Goal: Transaction & Acquisition: Purchase product/service

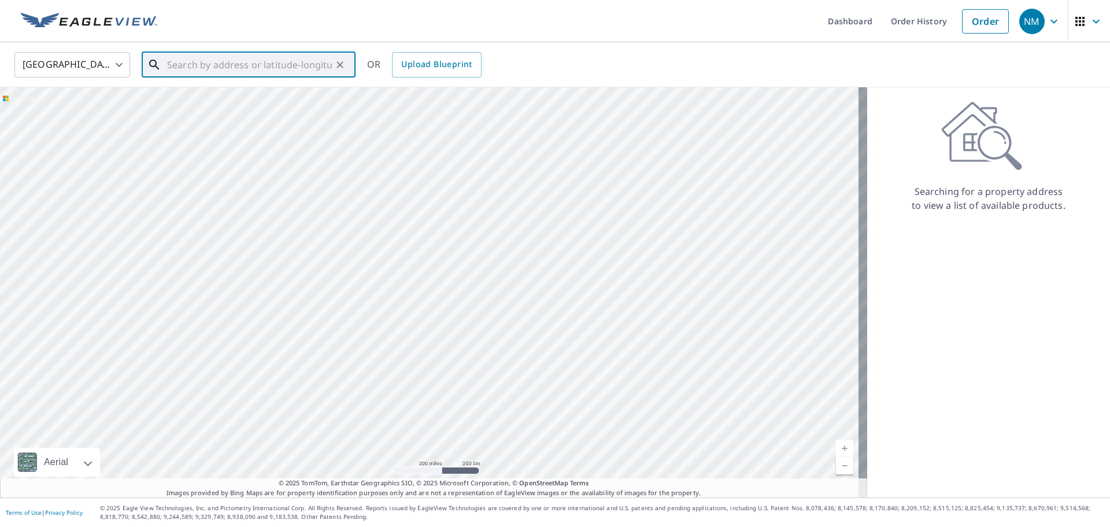
click at [216, 65] on input "text" at bounding box center [249, 65] width 165 height 32
click at [250, 89] on li "[STREET_ADDRESS][PERSON_NAME]" at bounding box center [249, 103] width 214 height 39
type input "[STREET_ADDRESS][PERSON_NAME]"
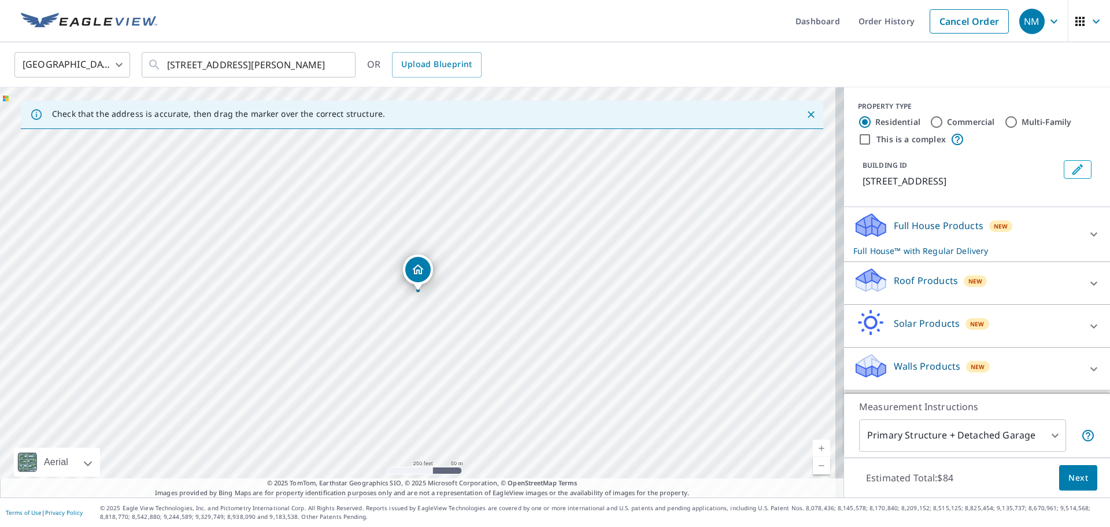
click at [879, 279] on icon at bounding box center [870, 279] width 35 height 27
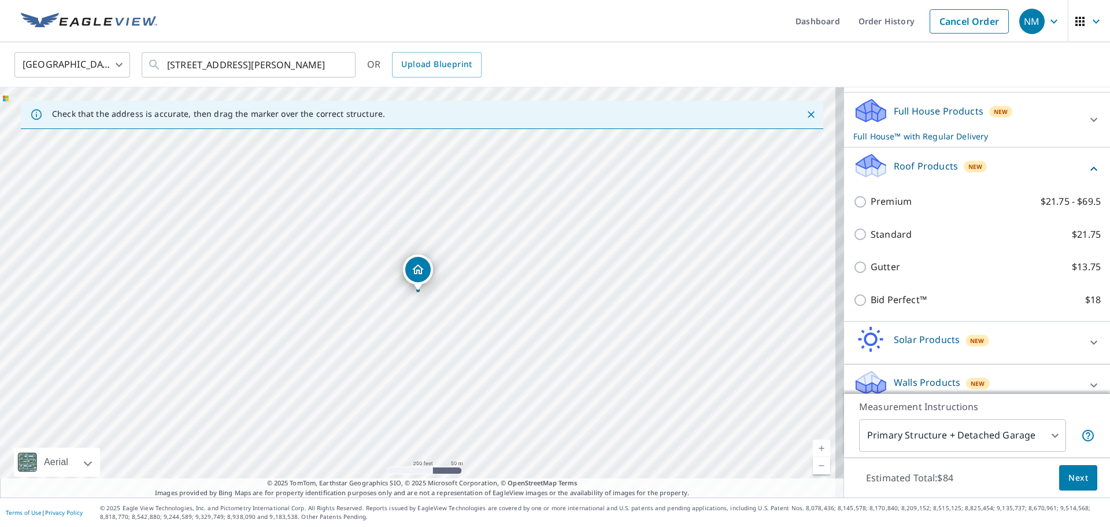
scroll to position [116, 0]
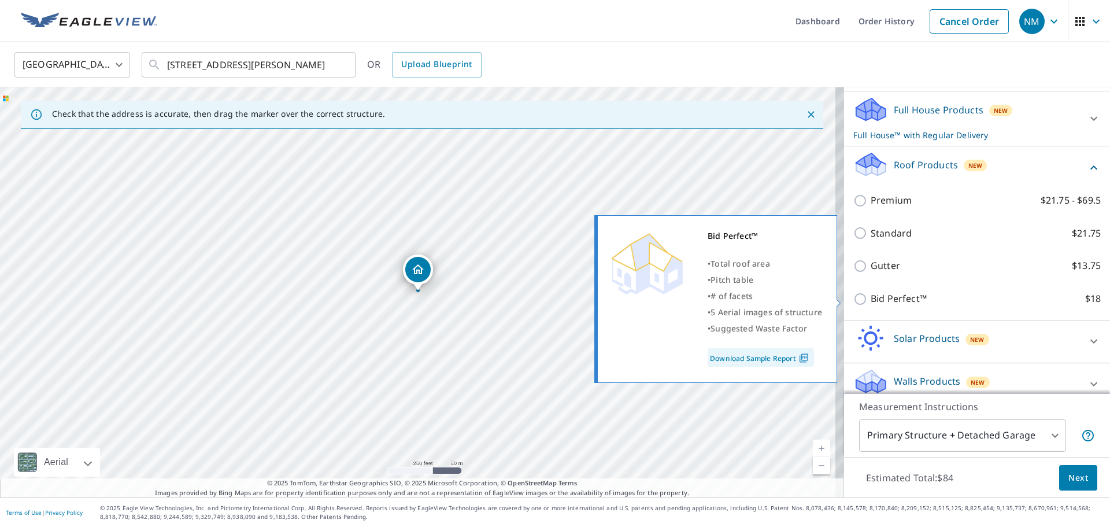
click at [907, 297] on p "Bid Perfect™" at bounding box center [898, 298] width 56 height 14
click at [870, 297] on input "Bid Perfect™ $18" at bounding box center [861, 299] width 17 height 14
checkbox input "true"
checkbox input "false"
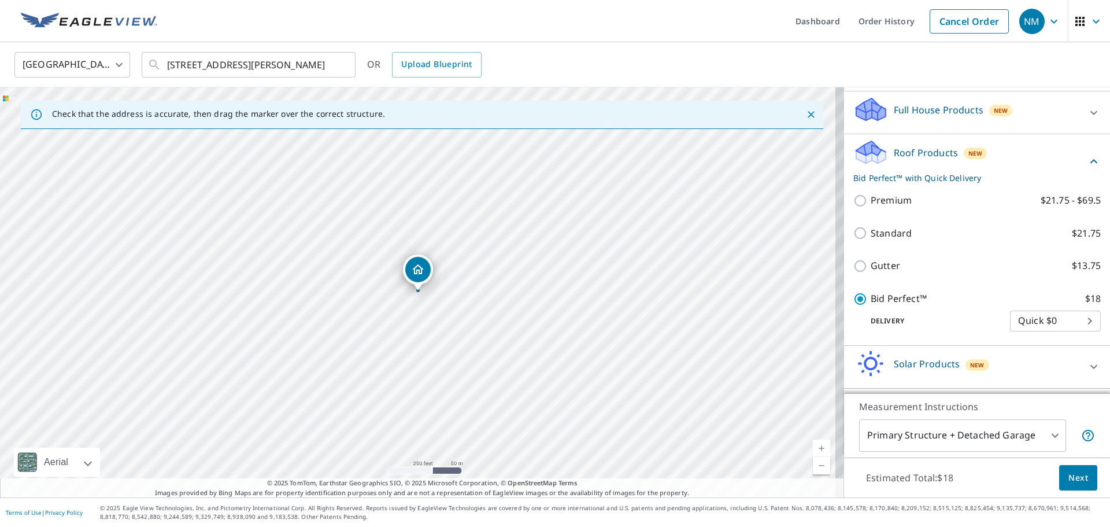
click at [1078, 481] on span "Next" at bounding box center [1078, 477] width 20 height 14
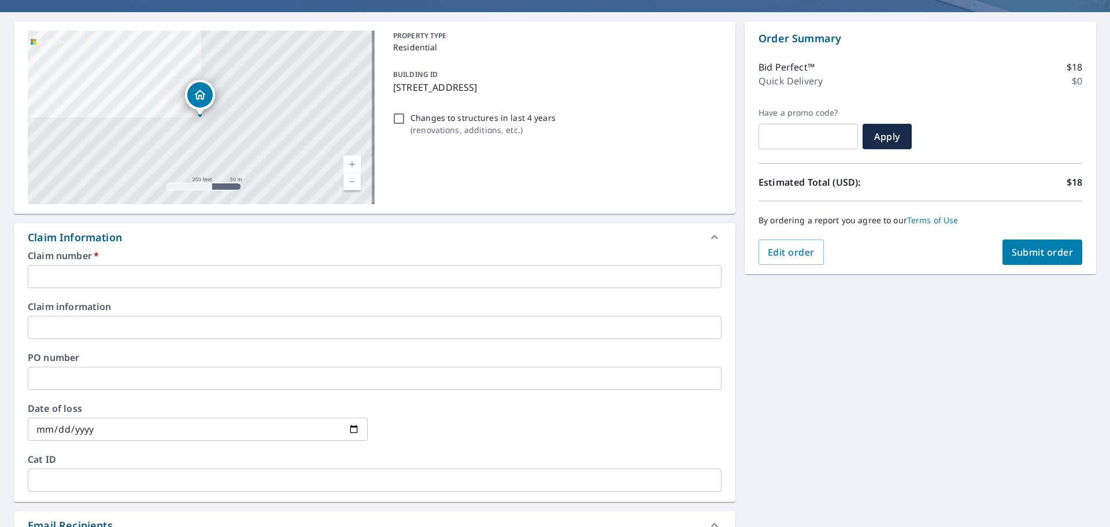
scroll to position [116, 0]
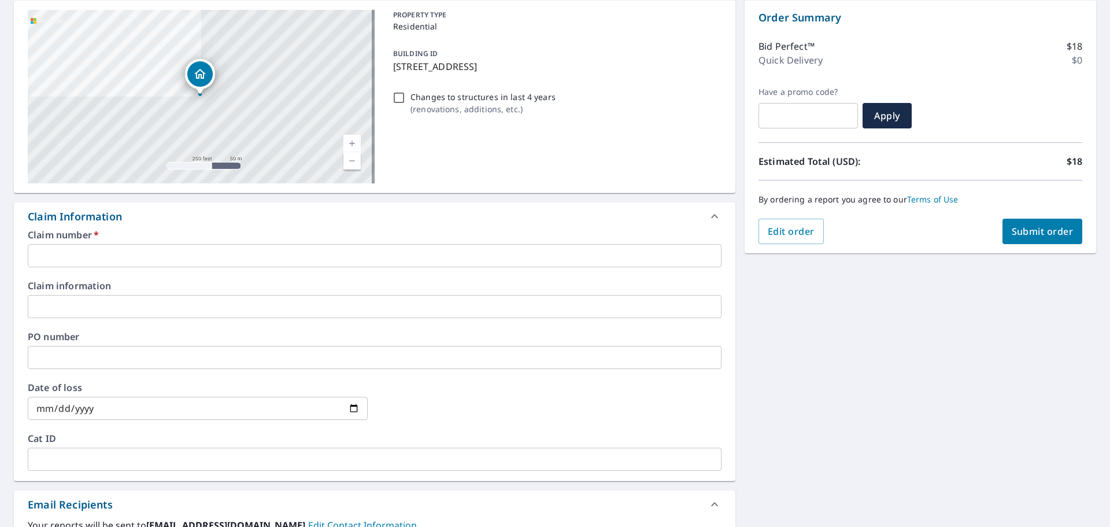
click at [77, 253] on input "text" at bounding box center [375, 255] width 694 height 23
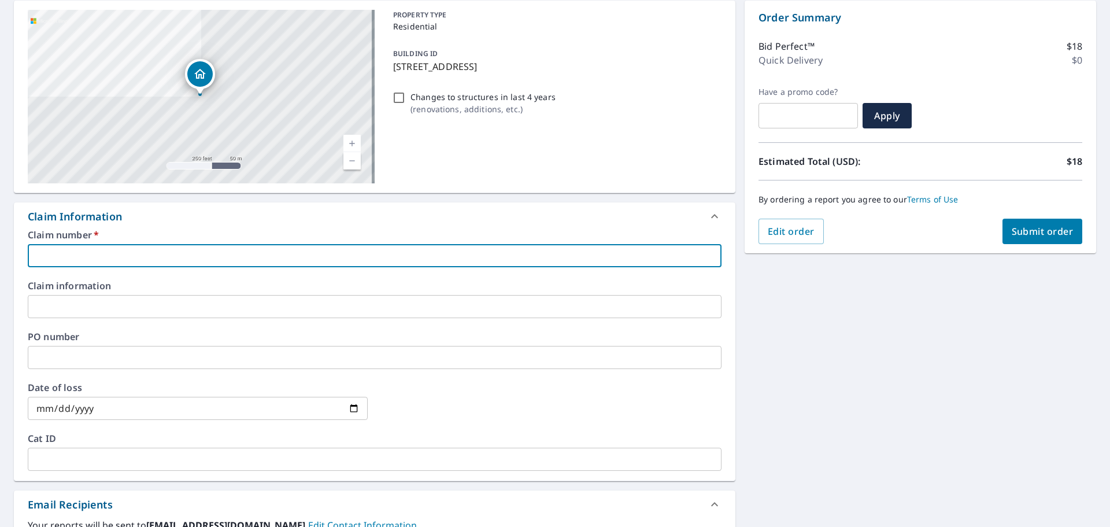
type input "O"
checkbox input "true"
type input "P"
checkbox input "true"
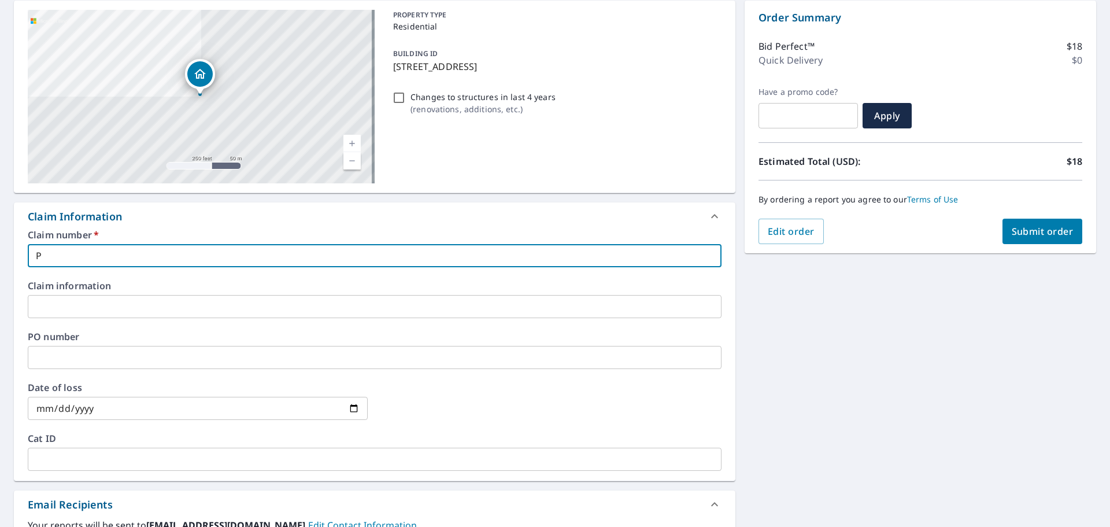
type input "PH"
checkbox input "true"
type input "PHX"
checkbox input "true"
type input "PHX"
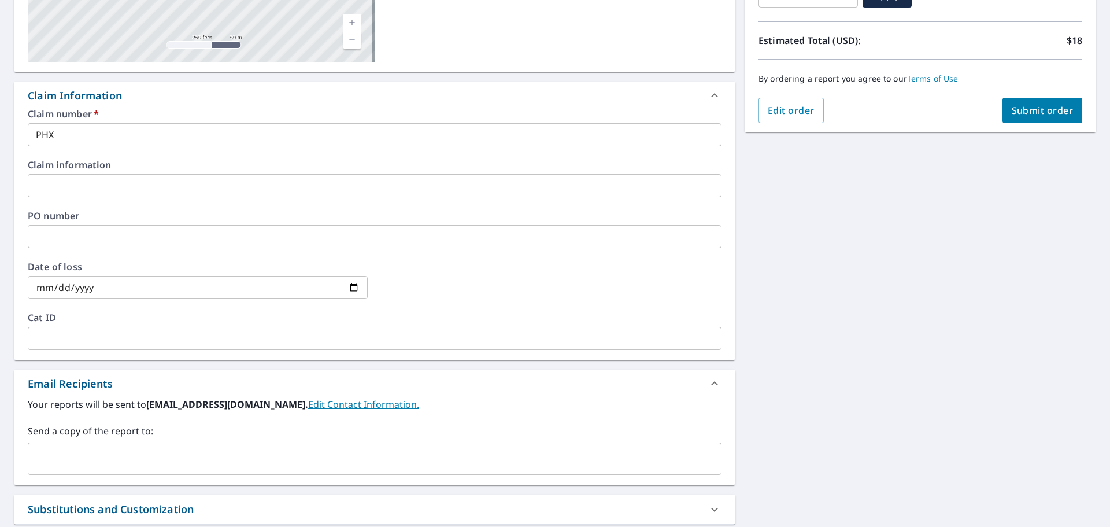
scroll to position [289, 0]
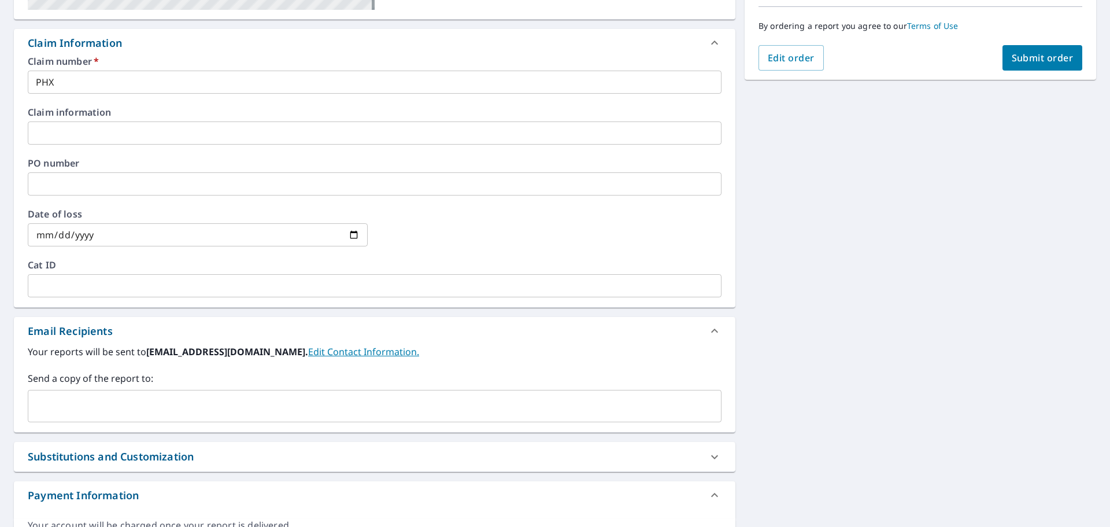
click at [117, 394] on div "​" at bounding box center [375, 406] width 694 height 32
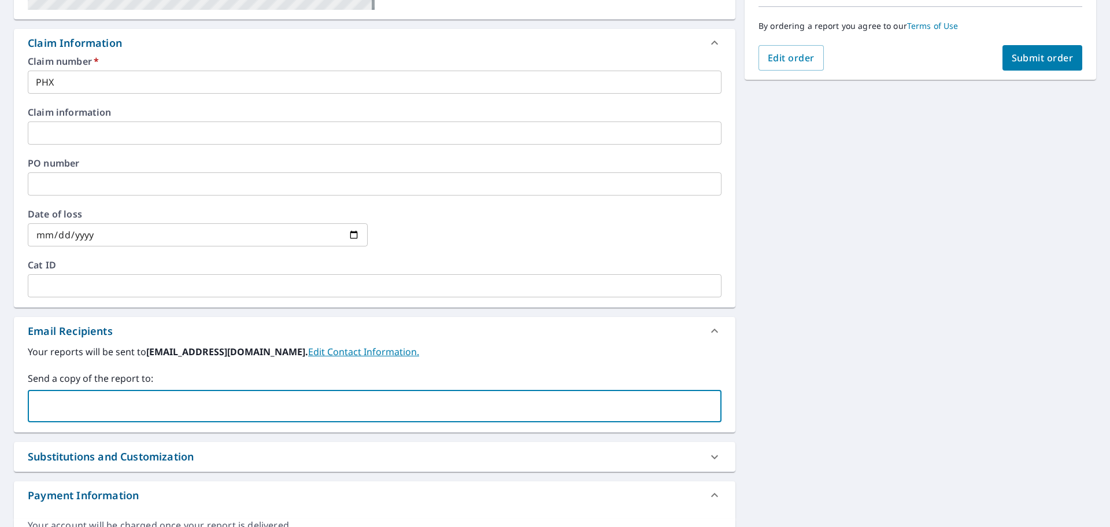
click at [151, 414] on input "text" at bounding box center [366, 406] width 666 height 22
paste input "[PERSON_NAME][EMAIL_ADDRESS][PERSON_NAME][PERSON_NAME][DOMAIN_NAME]"
type input "[PERSON_NAME][EMAIL_ADDRESS][PERSON_NAME][PERSON_NAME][DOMAIN_NAME]"
checkbox input "true"
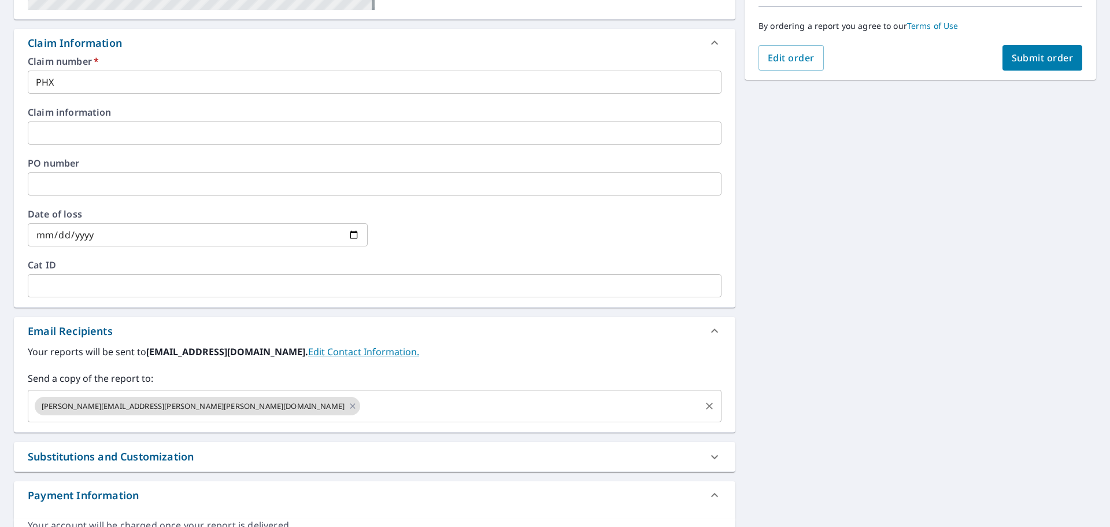
click at [362, 398] on input "text" at bounding box center [530, 406] width 337 height 22
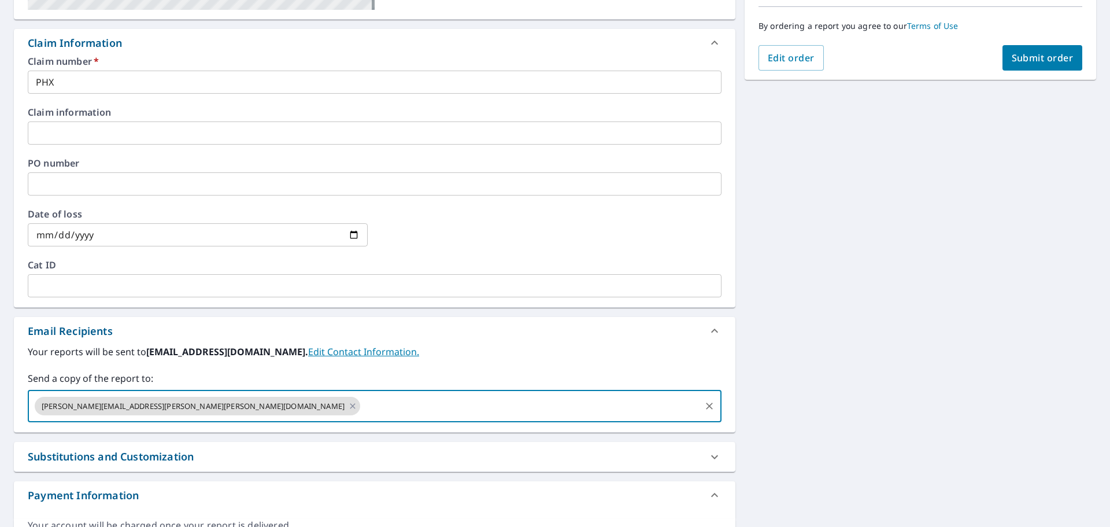
paste input "[EMAIL_ADDRESS][PERSON_NAME][PERSON_NAME][DOMAIN_NAME]"
type input "[EMAIL_ADDRESS][PERSON_NAME][PERSON_NAME][DOMAIN_NAME]"
checkbox input "true"
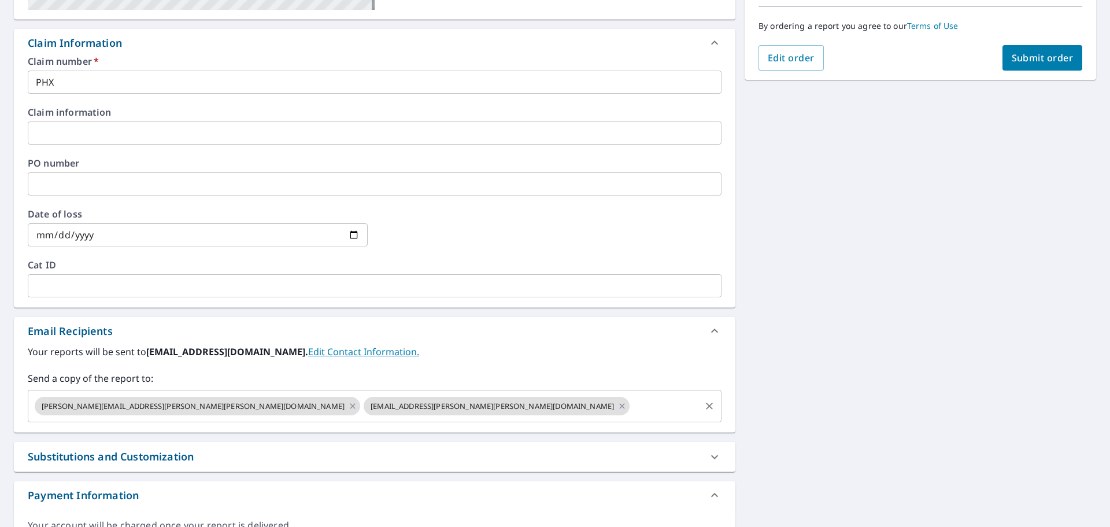
click at [631, 409] on input "text" at bounding box center [665, 406] width 68 height 22
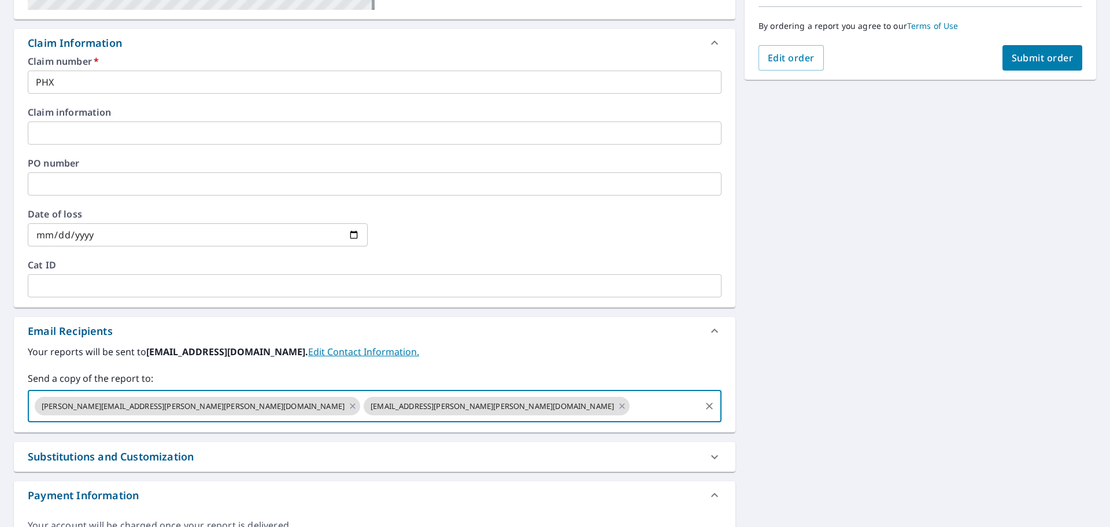
paste input "[PERSON_NAME][EMAIL_ADDRESS][PERSON_NAME][PERSON_NAME][DOMAIN_NAME]"
type input "[PERSON_NAME][EMAIL_ADDRESS][PERSON_NAME][PERSON_NAME][DOMAIN_NAME]"
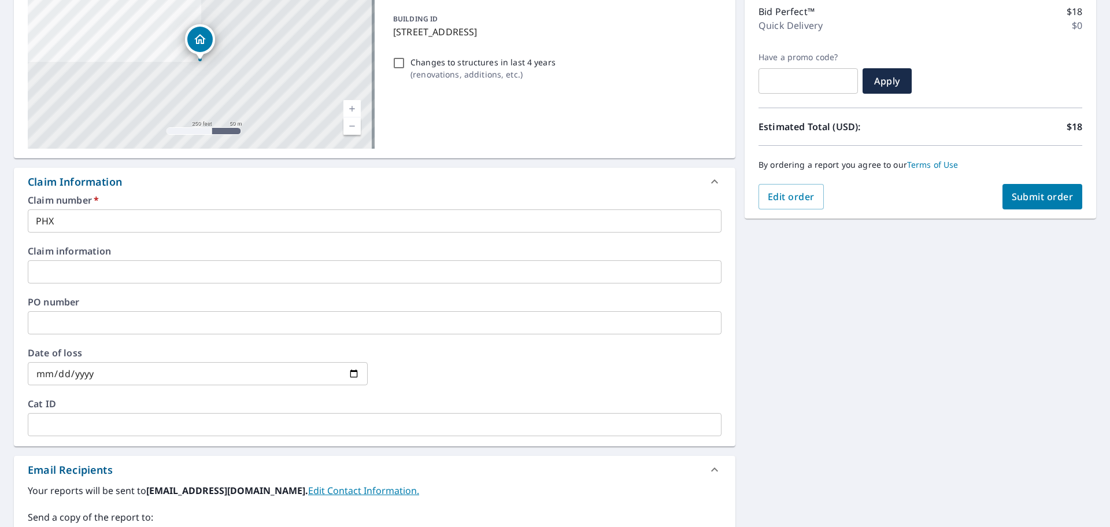
scroll to position [0, 0]
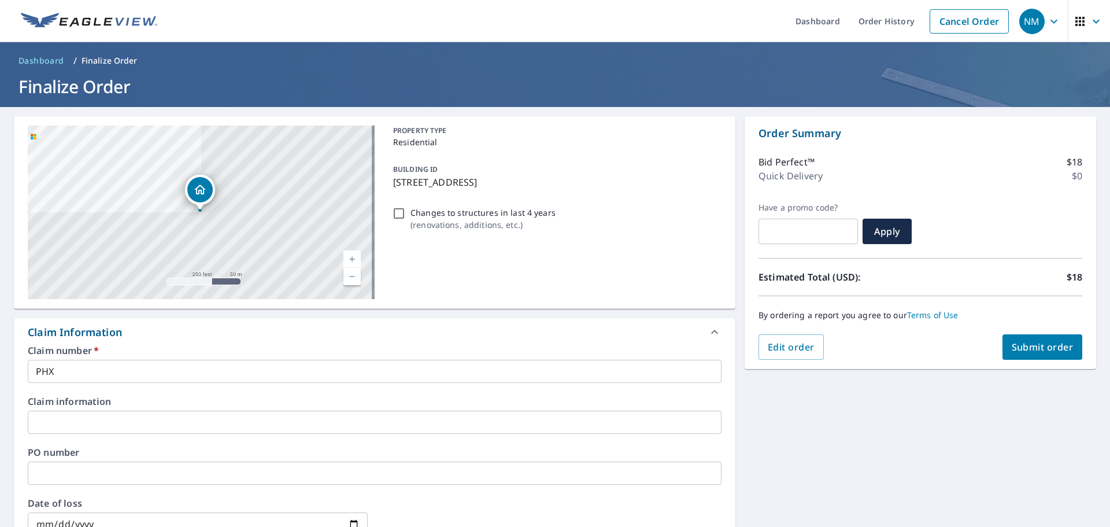
click at [1016, 346] on span "Submit order" at bounding box center [1042, 346] width 62 height 13
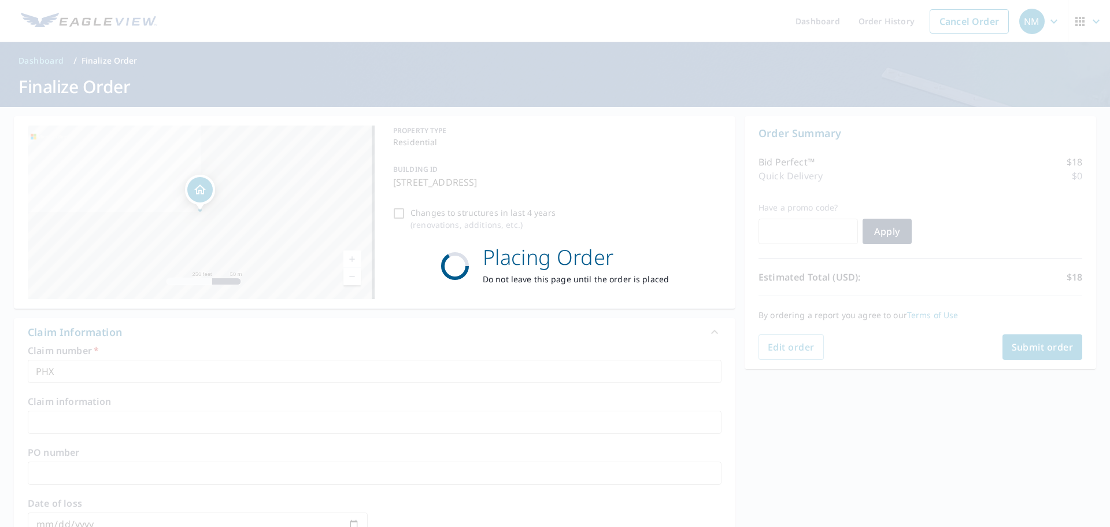
checkbox input "true"
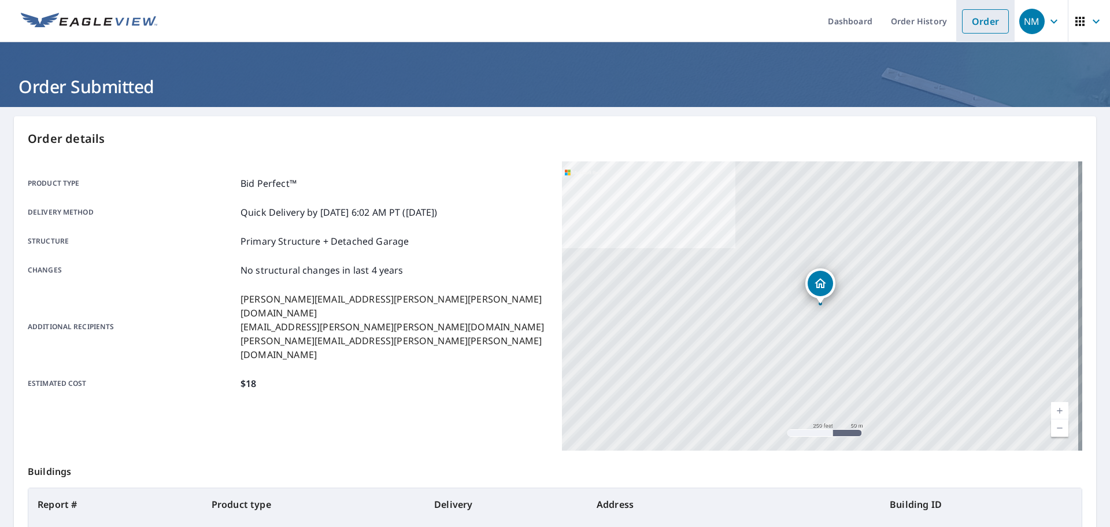
click at [996, 19] on link "Order" at bounding box center [985, 21] width 47 height 24
